Goal: Find specific page/section: Find specific page/section

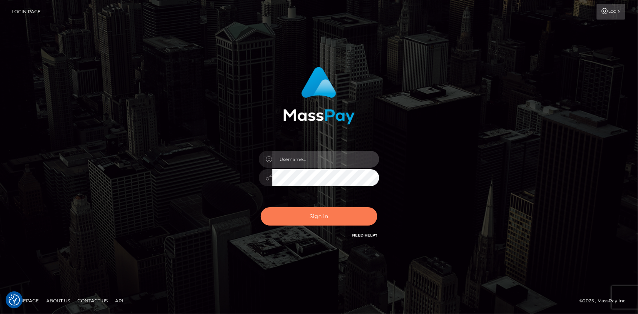
type input "[PERSON_NAME]"
click at [313, 207] on button "Sign in" at bounding box center [319, 216] width 117 height 18
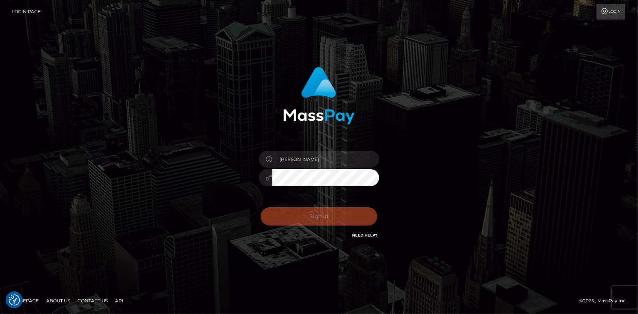
click at [313, 210] on div "Sign in Need Help?" at bounding box center [319, 219] width 132 height 33
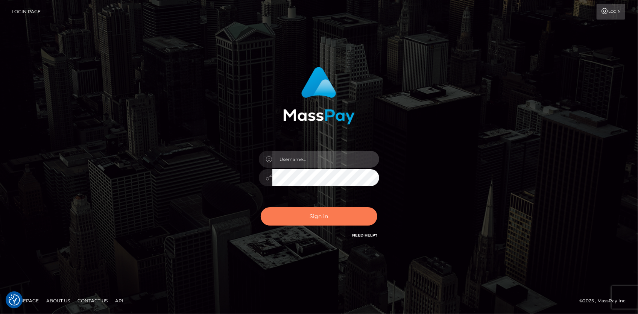
type input "[PERSON_NAME]"
click at [322, 207] on button "Sign in" at bounding box center [319, 216] width 117 height 18
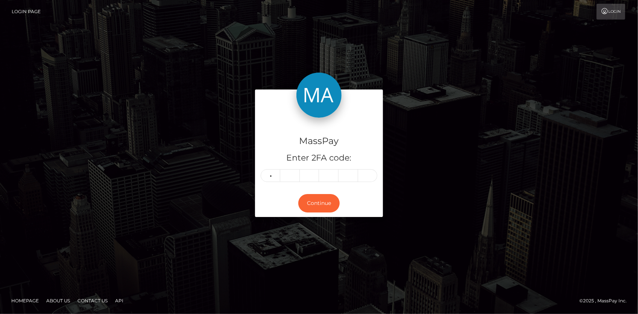
type input "7"
type input "3"
type input "8"
type input "9"
type input "7"
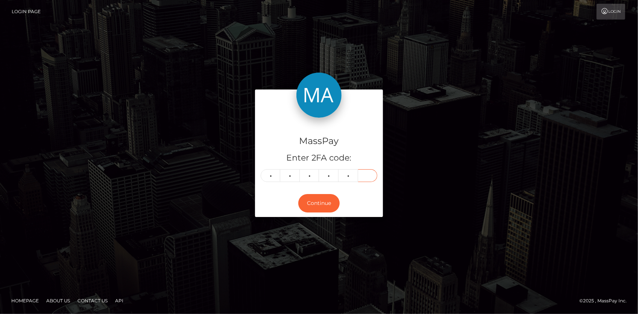
type input "6"
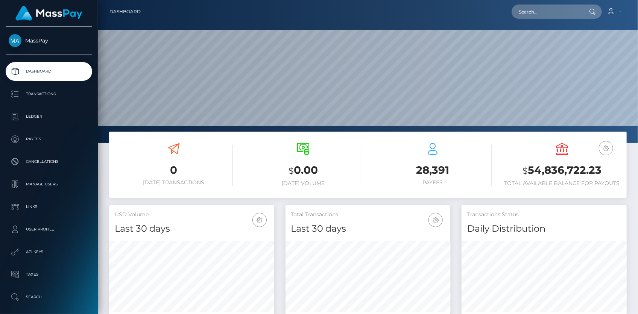
scroll to position [133, 165]
click at [540, 9] on input "text" at bounding box center [547, 12] width 71 height 14
click at [546, 20] on nav "Dashboard Loading... Loading... Account Edit Profile" at bounding box center [368, 11] width 540 height 23
click at [542, 10] on input "text" at bounding box center [547, 12] width 71 height 14
paste input "88c65f14-036d-47ca-8b65-1066025860c9"
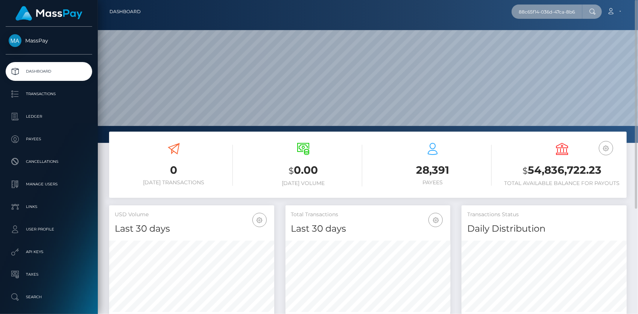
scroll to position [0, 39]
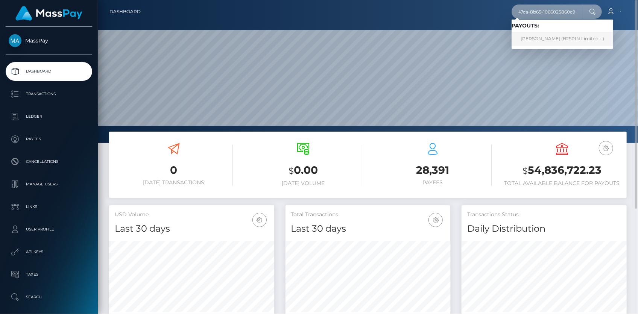
type input "88c65f14-036d-47ca-8b65-1066025860c9"
click at [550, 34] on link "MARTHA ESCALERA (B2SPIN Limited - )" at bounding box center [563, 39] width 102 height 14
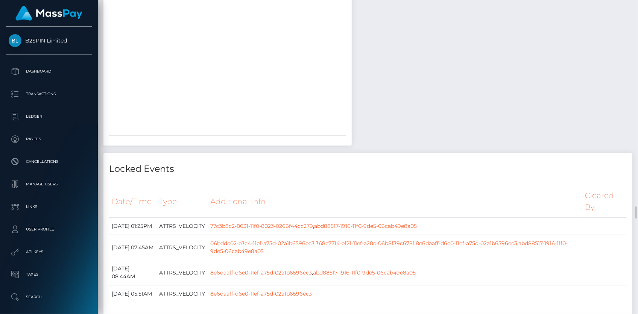
scroll to position [5555, 0]
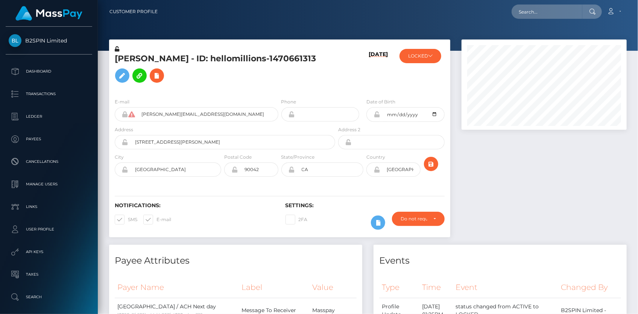
scroll to position [90, 165]
click at [542, 11] on input "text" at bounding box center [547, 12] width 71 height 14
paste input "285896880435503104"
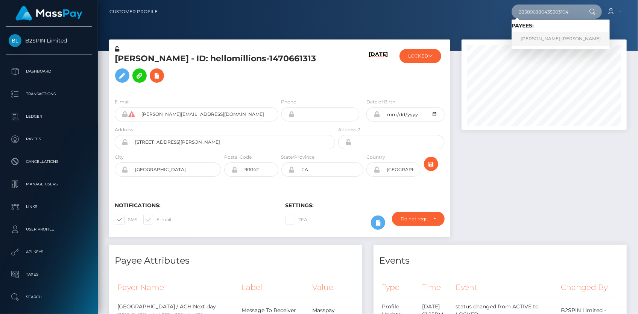
type input "285896880435503104"
click at [552, 35] on link "MICAELA VALENTINA ROGEL NUÑEZ" at bounding box center [561, 39] width 98 height 14
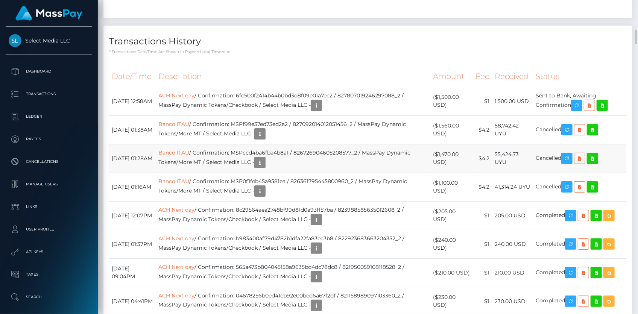
scroll to position [2120, 0]
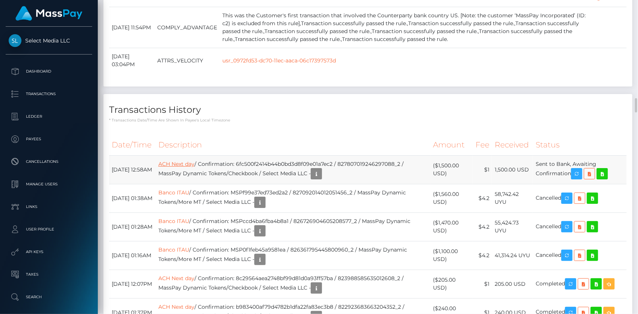
click at [184, 165] on link "ACH Next day" at bounding box center [176, 164] width 36 height 7
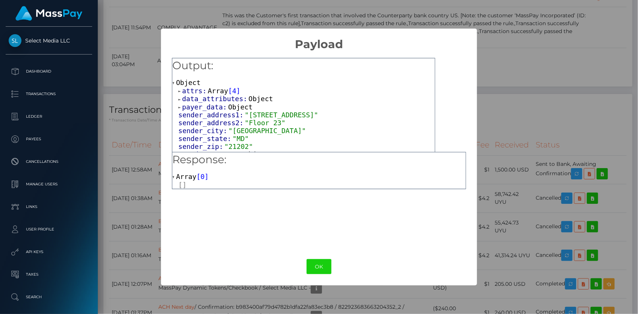
click at [132, 128] on div "× Payload Output: Object attrs: Array [ 4 ] data_attributes: Object payer_data:…" at bounding box center [319, 157] width 638 height 314
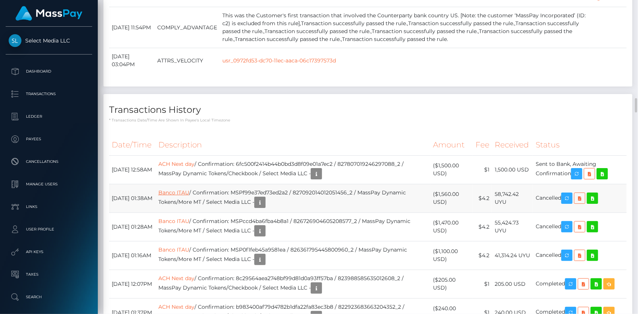
click at [188, 191] on link "Banco ITAU" at bounding box center [173, 192] width 31 height 7
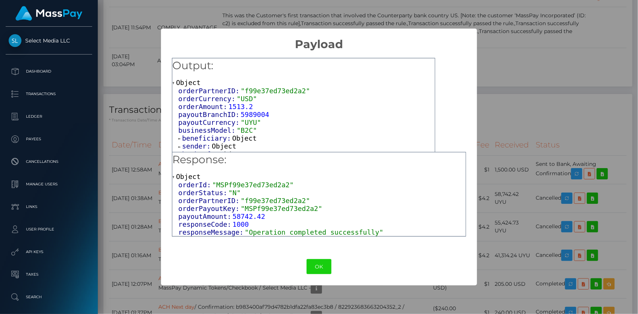
click at [200, 138] on span "beneficiary:" at bounding box center [207, 138] width 50 height 8
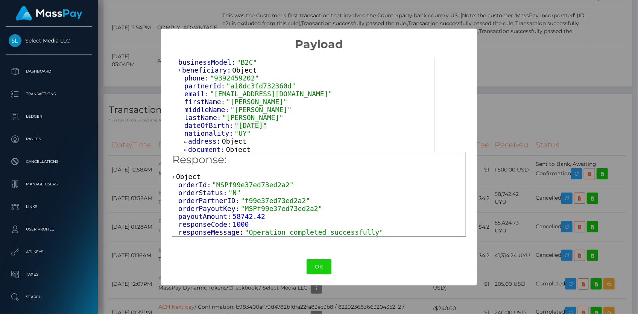
scroll to position [86, 0]
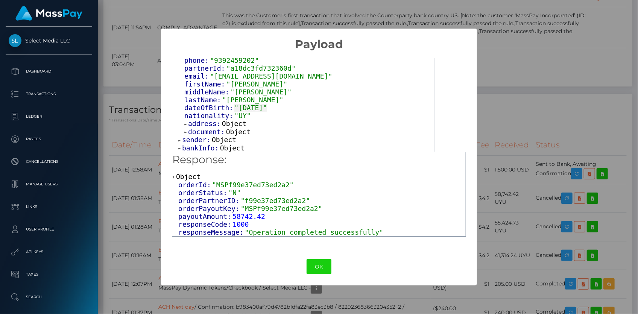
click at [206, 130] on span "document:" at bounding box center [207, 132] width 38 height 8
click at [208, 120] on span "address:" at bounding box center [205, 124] width 34 height 8
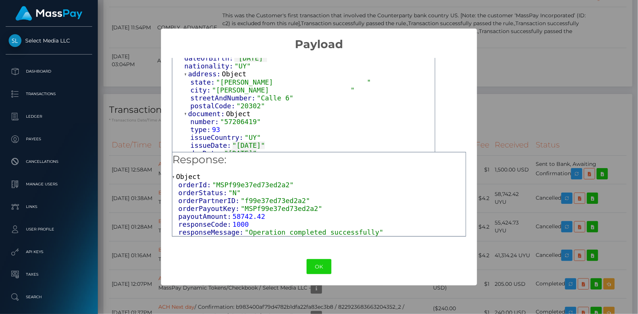
scroll to position [164, 0]
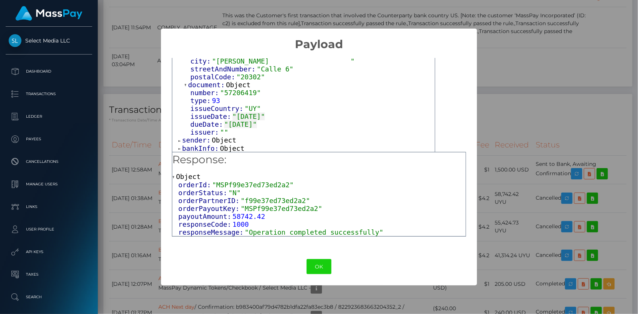
click at [207, 150] on span "bankInfo:" at bounding box center [201, 148] width 38 height 8
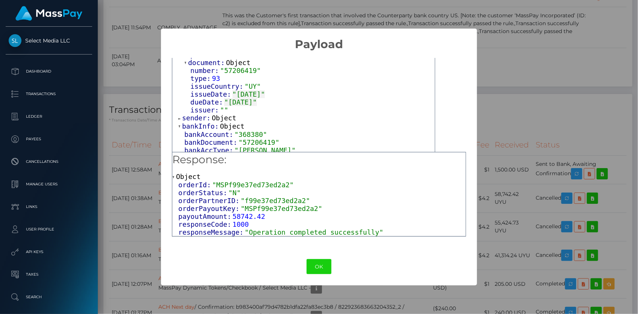
scroll to position [196, 0]
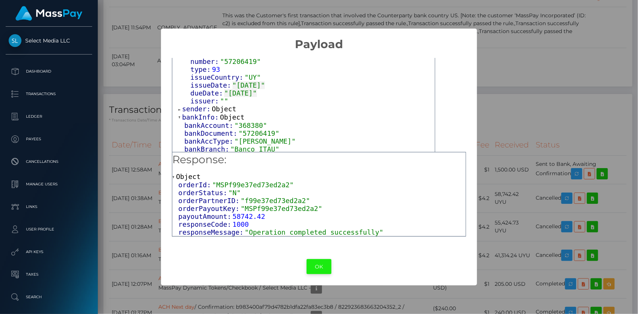
click at [309, 265] on button "OK" at bounding box center [319, 266] width 25 height 15
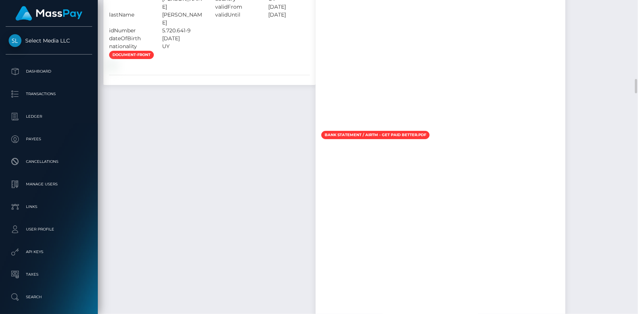
scroll to position [1539, 0]
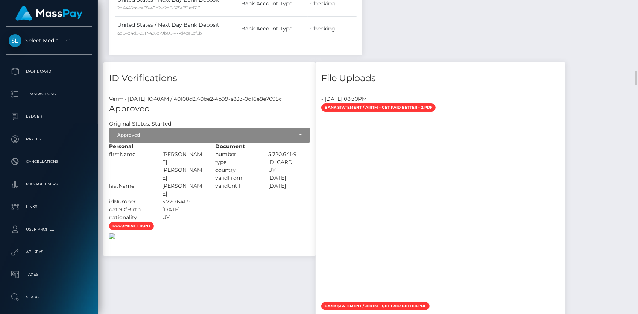
click at [115, 234] on img at bounding box center [112, 236] width 6 height 6
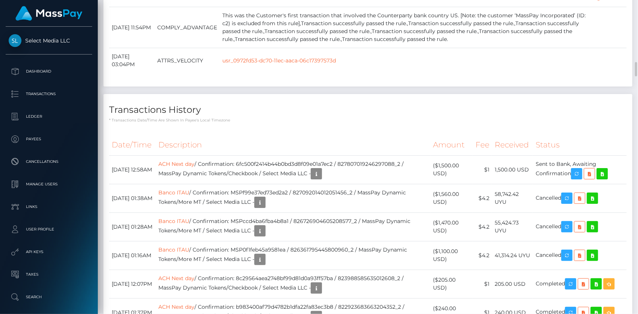
scroll to position [2155, 0]
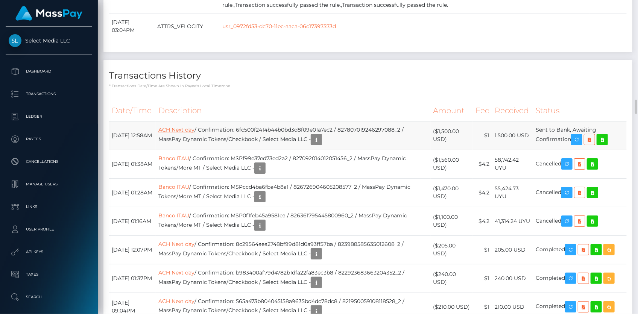
click at [195, 126] on link "ACH Next day" at bounding box center [176, 129] width 36 height 7
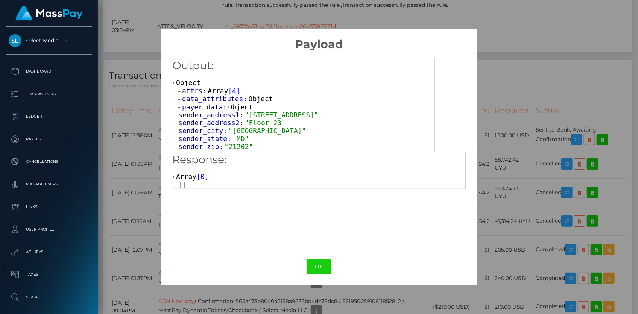
click at [203, 91] on span "attrs:" at bounding box center [195, 91] width 26 height 8
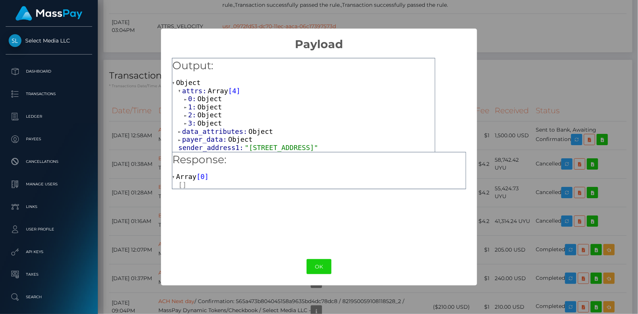
click at [200, 123] on span "Object" at bounding box center [210, 123] width 24 height 8
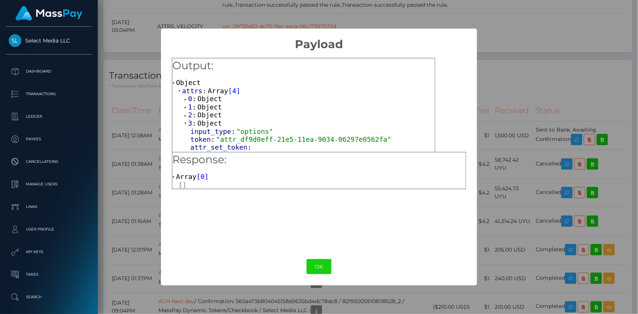
click at [200, 114] on span "Object" at bounding box center [210, 115] width 24 height 8
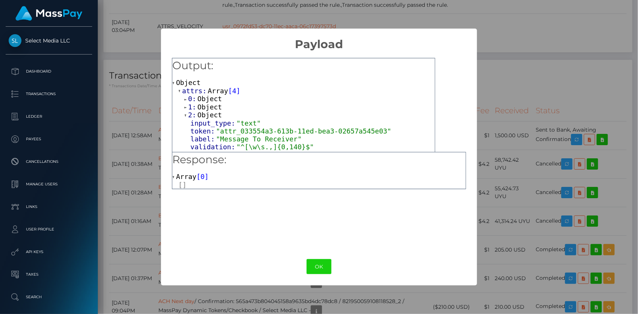
click at [199, 108] on span "Object" at bounding box center [210, 107] width 24 height 8
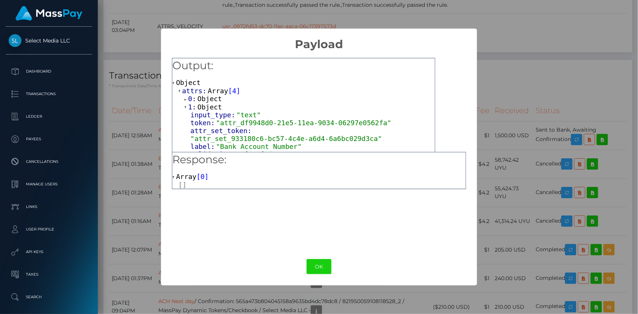
click at [200, 100] on span "Object" at bounding box center [210, 99] width 24 height 8
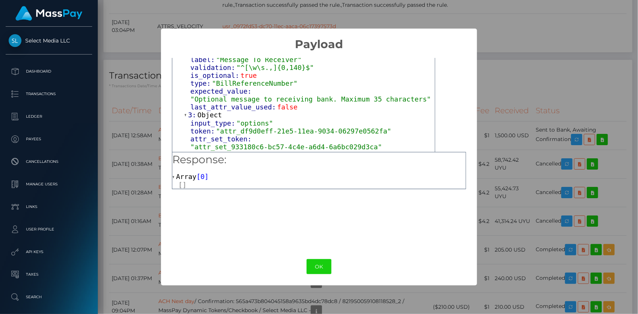
scroll to position [274, 0]
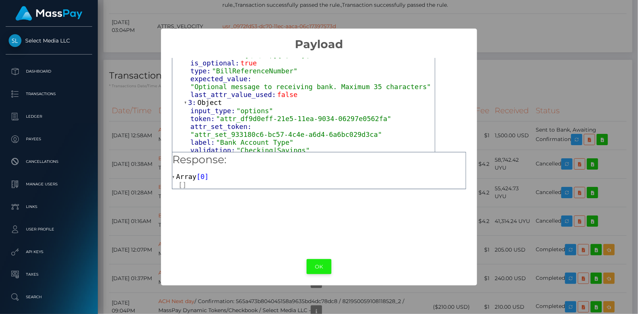
click at [316, 263] on button "OK" at bounding box center [319, 266] width 25 height 15
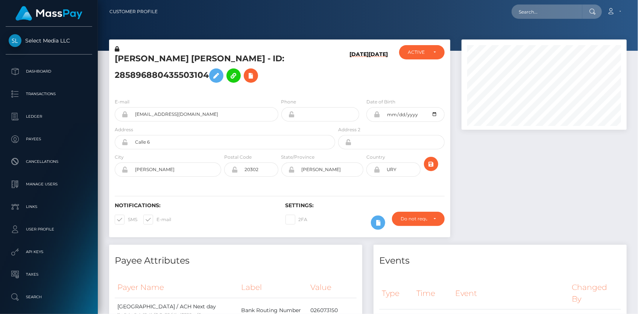
scroll to position [90, 165]
click at [541, 17] on input "text" at bounding box center [547, 12] width 71 height 14
paste input "314174acfd2e495ab5e91875de109d0b"
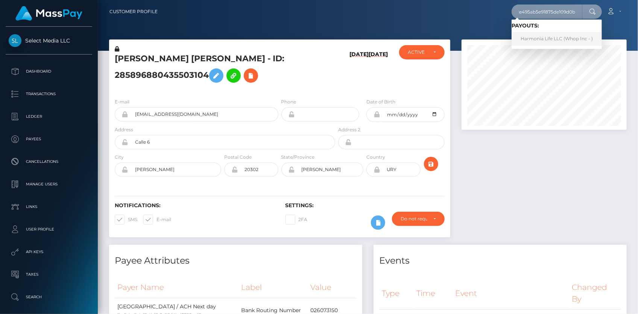
type input "314174acfd2e495ab5e91875de109d0b"
click at [549, 35] on link "Harmonia Life LLC (Whop Inc - )" at bounding box center [557, 39] width 90 height 14
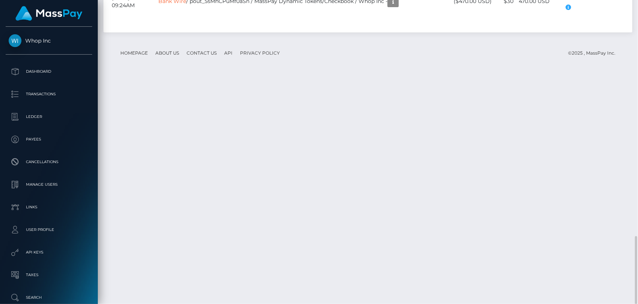
scroll to position [90, 165]
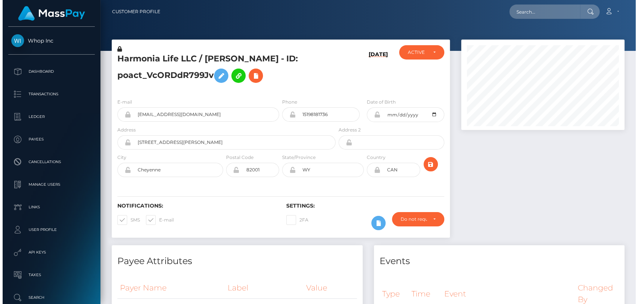
scroll to position [376137, 376064]
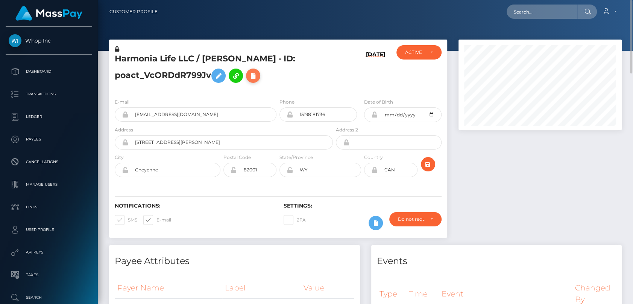
click at [258, 74] on icon at bounding box center [253, 75] width 9 height 9
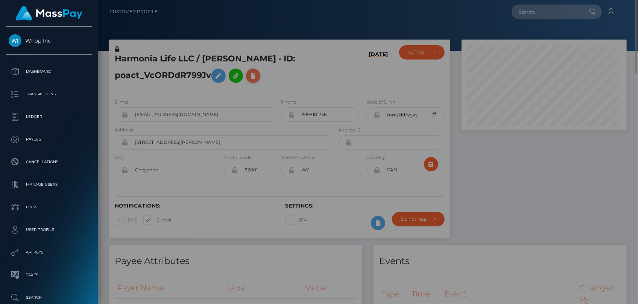
scroll to position [90, 165]
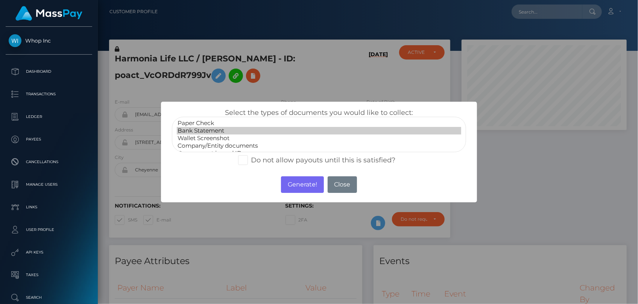
click at [229, 131] on option "Bank Statement" at bounding box center [319, 131] width 284 height 8
select select "Company/Entity documents"
click at [271, 145] on option "Company/Entity documents" at bounding box center [319, 146] width 284 height 8
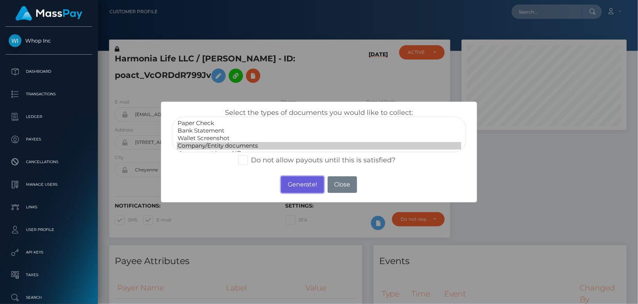
click at [301, 187] on button "Generate!" at bounding box center [302, 184] width 43 height 17
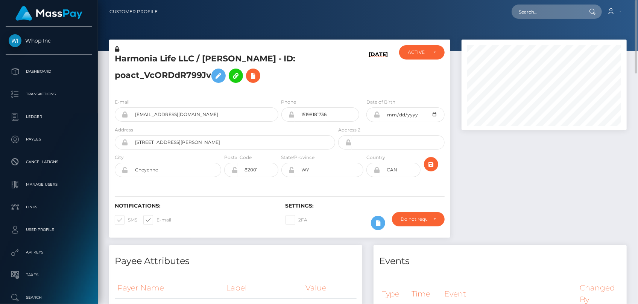
click at [538, 0] on nav "Customer Profile Loading... Loading... Account" at bounding box center [368, 11] width 540 height 23
click at [534, 14] on input "text" at bounding box center [547, 12] width 71 height 14
paste input "poact_ltpXdJM06wiD"
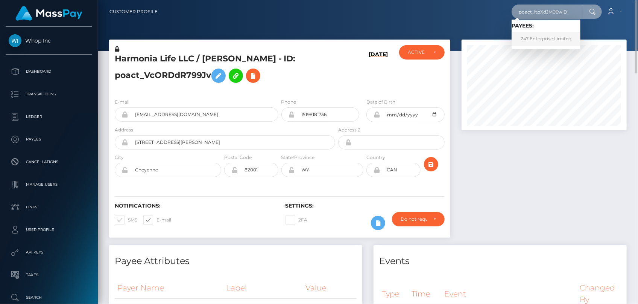
type input "poact_ltpXdJM06wiD"
click at [531, 38] on link "247 Enterprise Limited" at bounding box center [546, 39] width 69 height 14
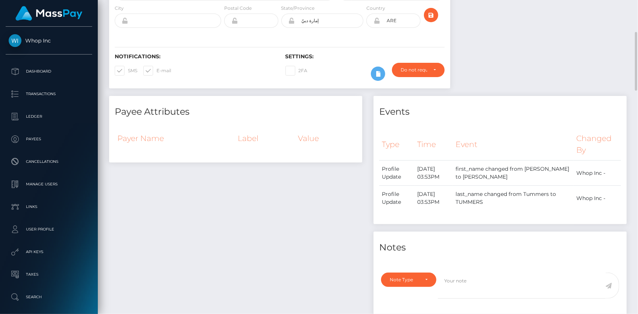
scroll to position [34, 0]
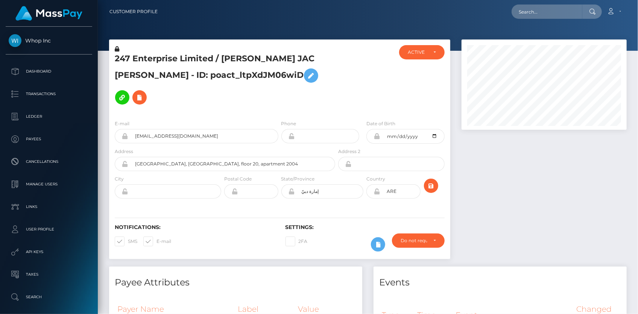
scroll to position [90, 165]
click at [128, 63] on h5 "247 Enterprise Limited / [PERSON_NAME] JAC [PERSON_NAME] - ID: poact_ltpXdJM06w…" at bounding box center [223, 80] width 216 height 55
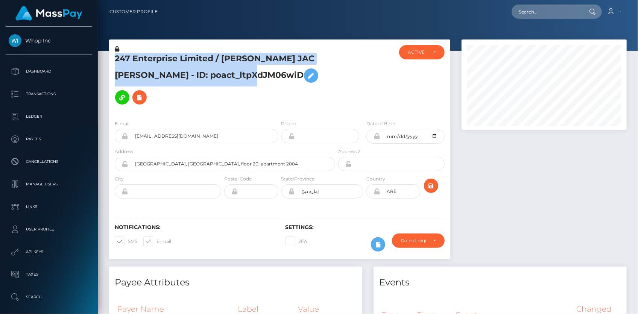
click at [128, 63] on h5 "247 Enterprise Limited / [PERSON_NAME] JAC [PERSON_NAME] - ID: poact_ltpXdJM06w…" at bounding box center [223, 80] width 216 height 55
copy h5 "247 Enterprise Limited / [PERSON_NAME] JAC [PERSON_NAME] - ID: poact_ltpXdJM06w…"
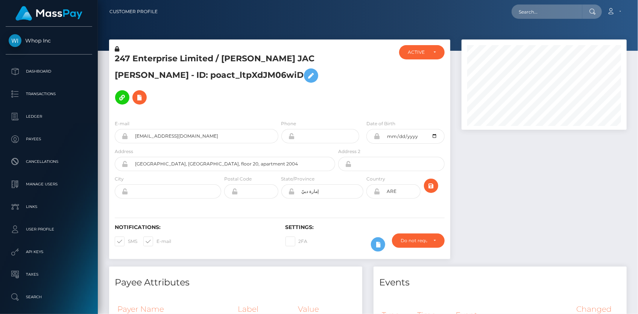
scroll to position [90, 165]
click at [550, 11] on input "text" at bounding box center [547, 12] width 71 height 14
paste input "[EMAIL_ADDRESS][DOMAIN_NAME]"
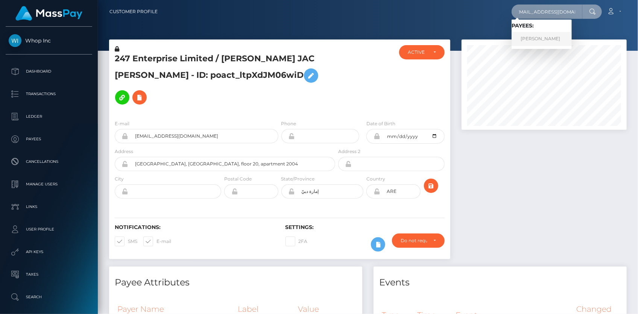
type input "[EMAIL_ADDRESS][DOMAIN_NAME]"
click at [534, 35] on link "[PERSON_NAME]" at bounding box center [542, 39] width 60 height 14
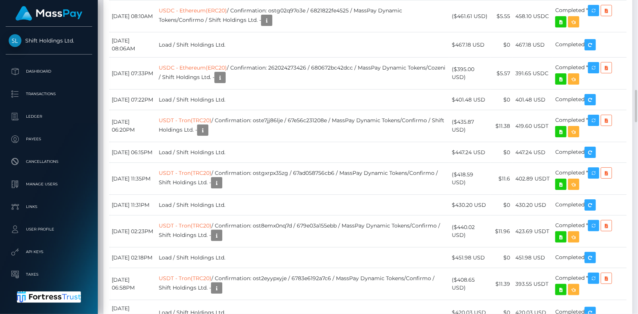
scroll to position [1505, 0]
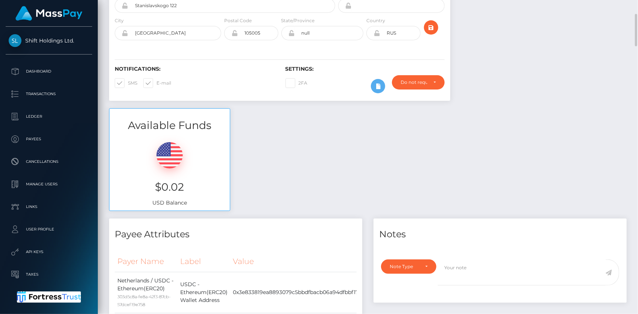
scroll to position [0, 0]
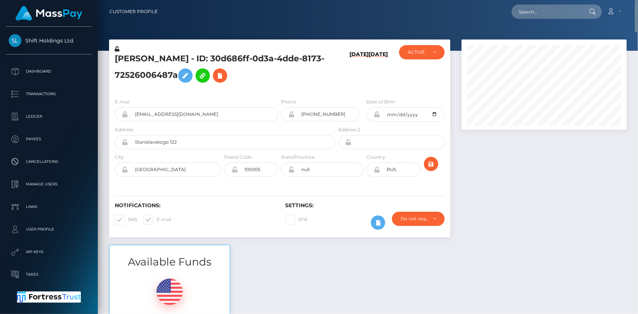
click at [158, 58] on h5 "Andrey Shulika - ID: 30d686ff-0d3a-4dde-8173-72526006487a" at bounding box center [223, 69] width 216 height 33
copy h5 "Andrey Shulika - ID: 30d686ff-0d3a-4dde-8173-72526006487a"
click at [549, 16] on input "text" at bounding box center [547, 12] width 71 height 14
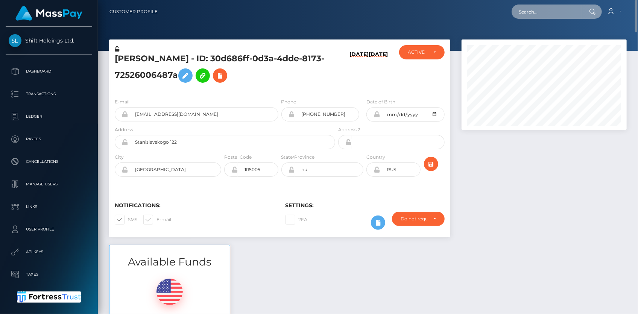
paste input "romas@swimblueocean.com"
drag, startPoint x: 530, startPoint y: 9, endPoint x: 488, endPoint y: 10, distance: 42.9
click at [488, 10] on div "romas@swimblueocean.com Loading... Loading... Account Edit Profile" at bounding box center [395, 12] width 463 height 16
click at [530, 11] on input "romas@swimblueocean.com" at bounding box center [547, 12] width 71 height 14
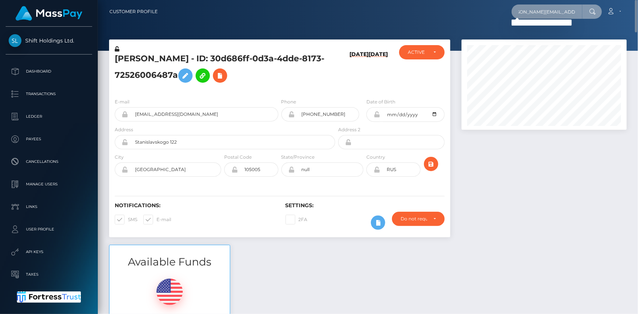
type input "romas@swimblueocean.com"
drag, startPoint x: 553, startPoint y: 13, endPoint x: 449, endPoint y: 12, distance: 104.2
click at [449, 12] on div "romas@swimblueocean.com Loading... Loading... Account Edit Profile" at bounding box center [395, 12] width 463 height 16
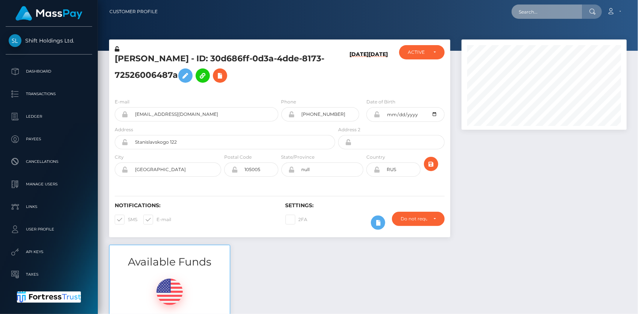
click at [530, 14] on input "text" at bounding box center [547, 12] width 71 height 14
paste input "romas@swimblueocean.com"
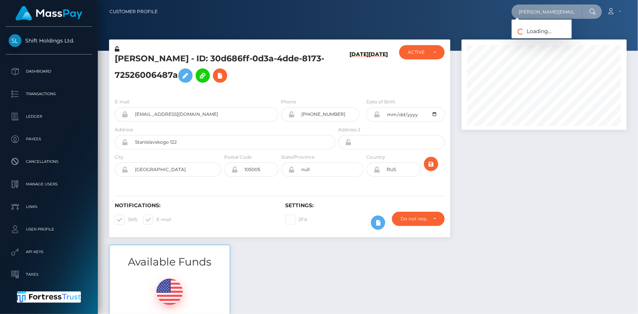
paste input "benjamin@marlonrocket.club"
type input "benjamin@marlonrocket.club"
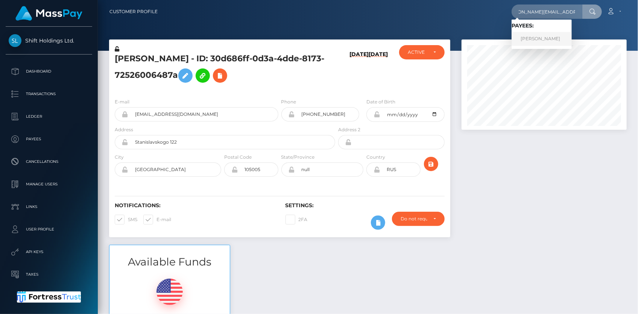
click at [538, 40] on link "Marlon Rocket" at bounding box center [542, 39] width 60 height 14
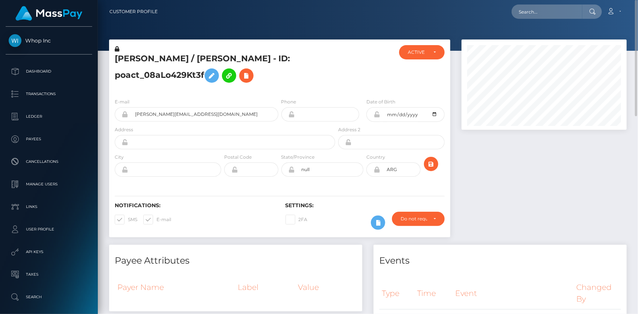
click at [178, 59] on h5 "Marlon Rocket / BENJAMIN LUQUEZ - ID: poact_08aLo429Kt3f" at bounding box center [223, 69] width 216 height 33
copy h5 "Marlon Rocket / BENJAMIN LUQUEZ - ID: poact_08aLo429Kt3f"
click at [552, 11] on input "text" at bounding box center [547, 12] width 71 height 14
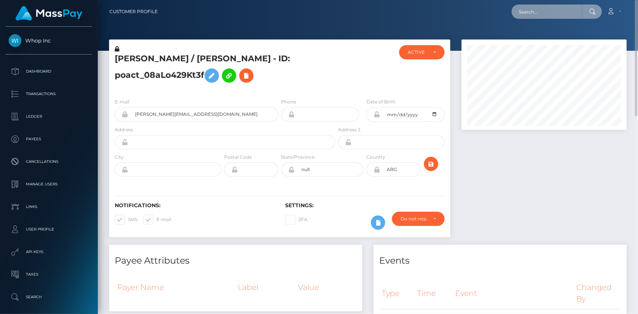
paste input "933df9cf-9195-4116-9098-491fbf083a61"
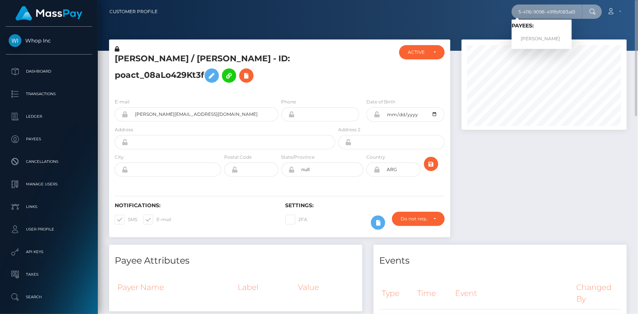
type input "933df9cf-9195-4116-9098-491fbf083a61"
click at [531, 35] on link "Alisa Varlo" at bounding box center [542, 39] width 60 height 14
